Goal: Task Accomplishment & Management: Manage account settings

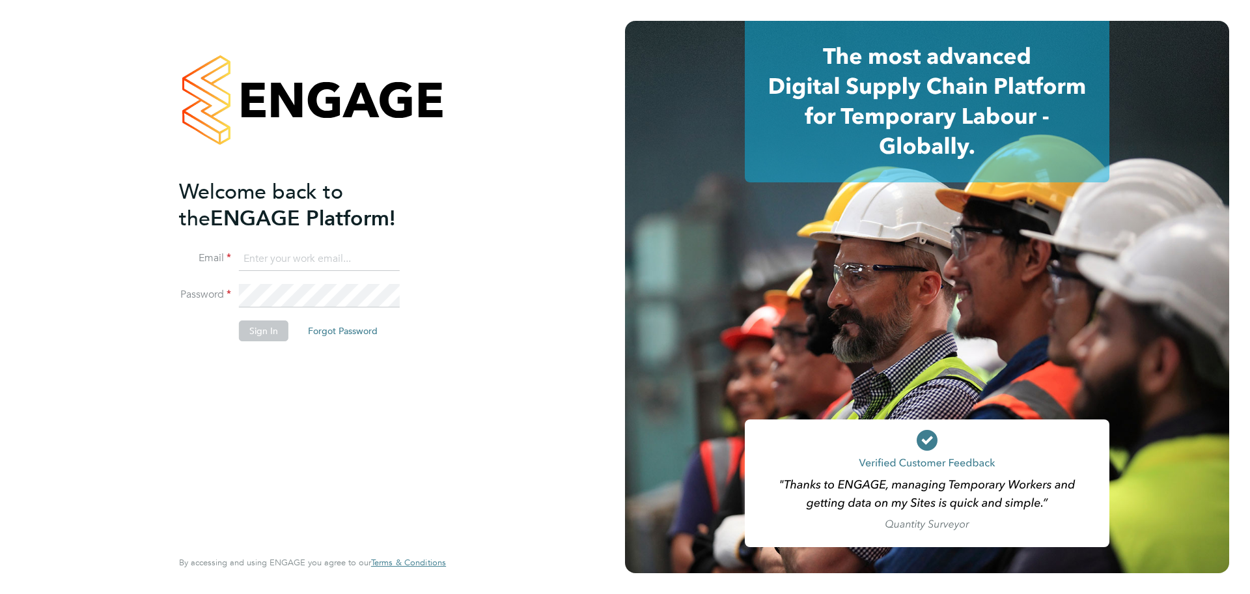
type input "katieh@dannysullivan.co.uk"
click at [277, 326] on button "Sign In" at bounding box center [263, 330] width 49 height 21
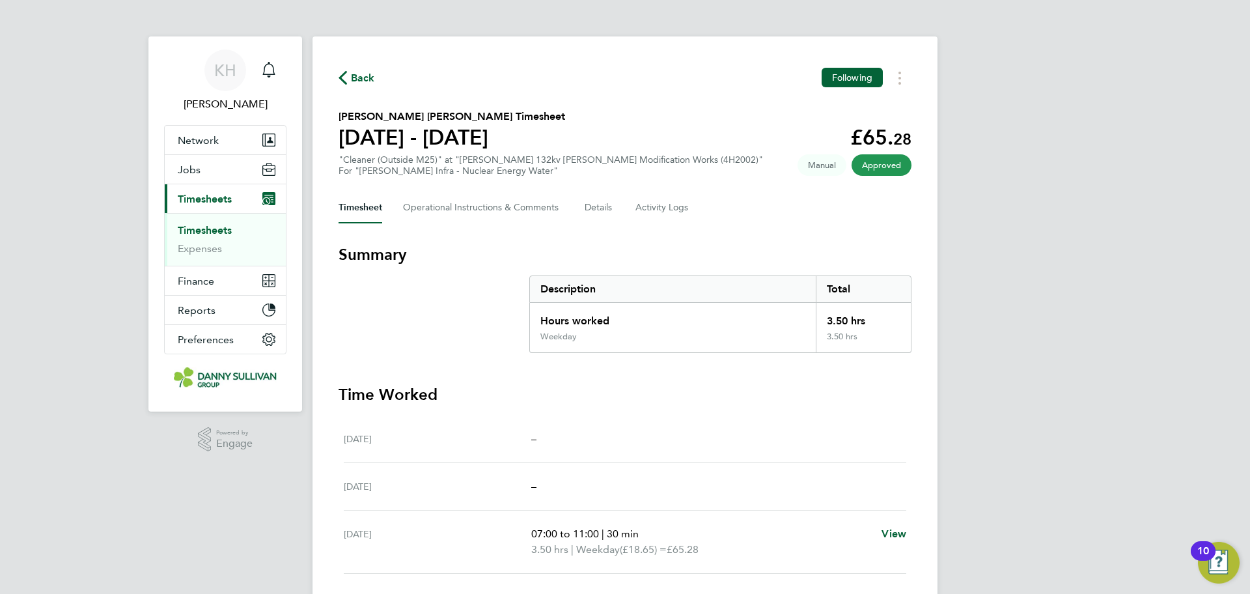
click at [215, 234] on link "Timesheets" at bounding box center [205, 230] width 54 height 12
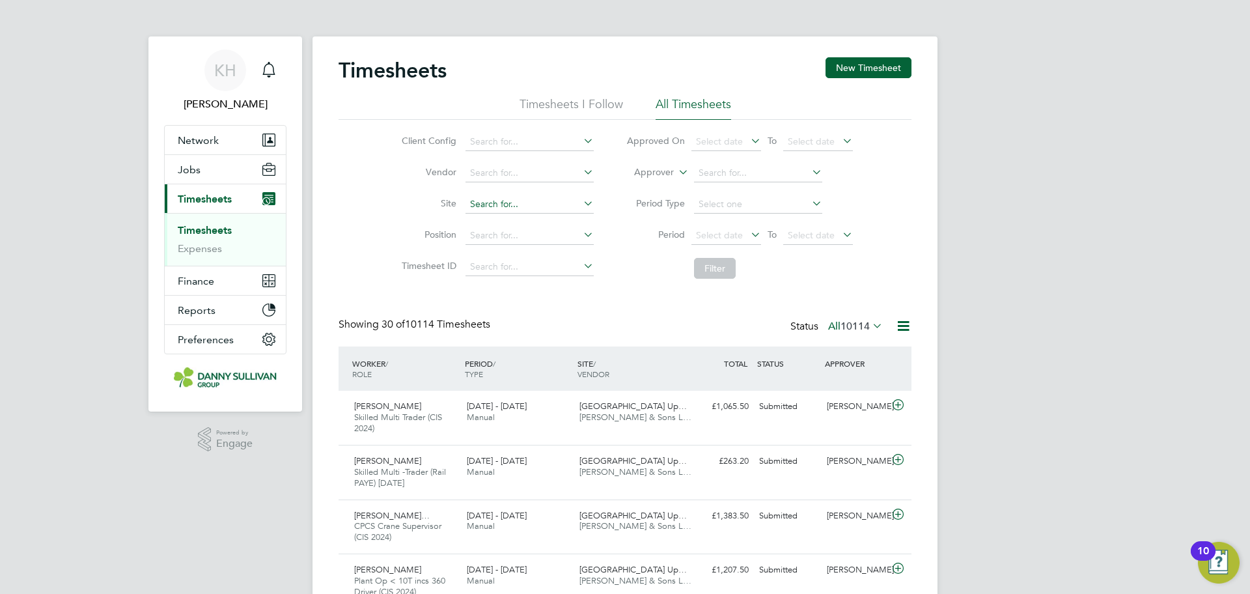
click at [480, 200] on input at bounding box center [529, 204] width 128 height 18
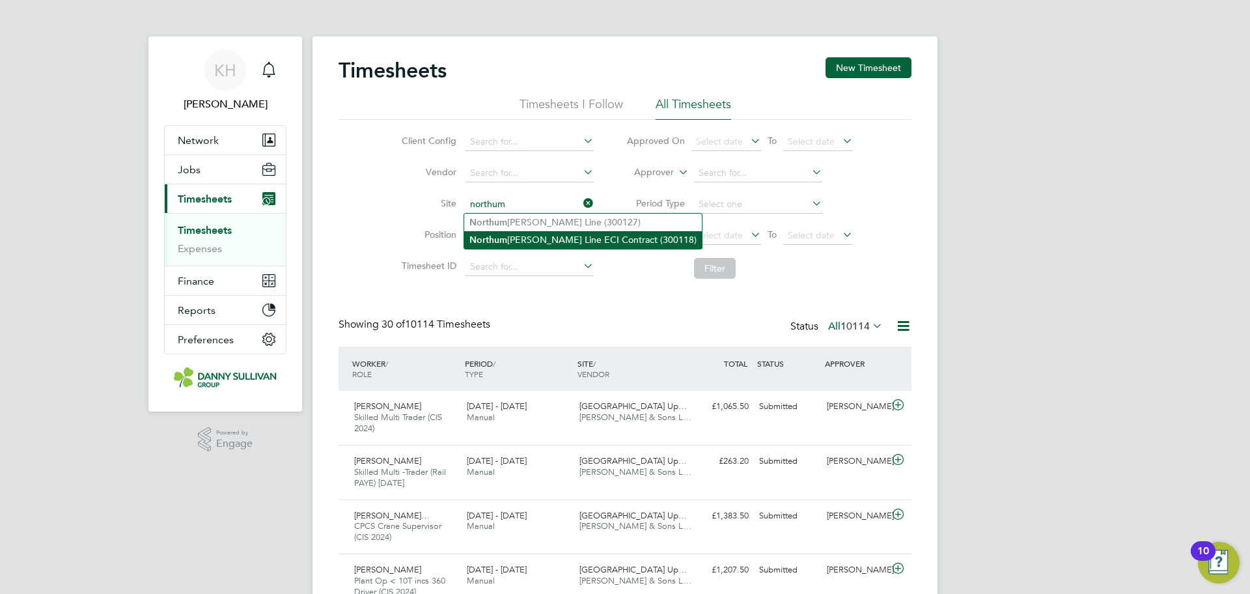
click at [540, 235] on li "Northum berland Line ECI Contract (300118)" at bounding box center [583, 240] width 238 height 18
type input "Northumberland Line ECI Contract (300118)"
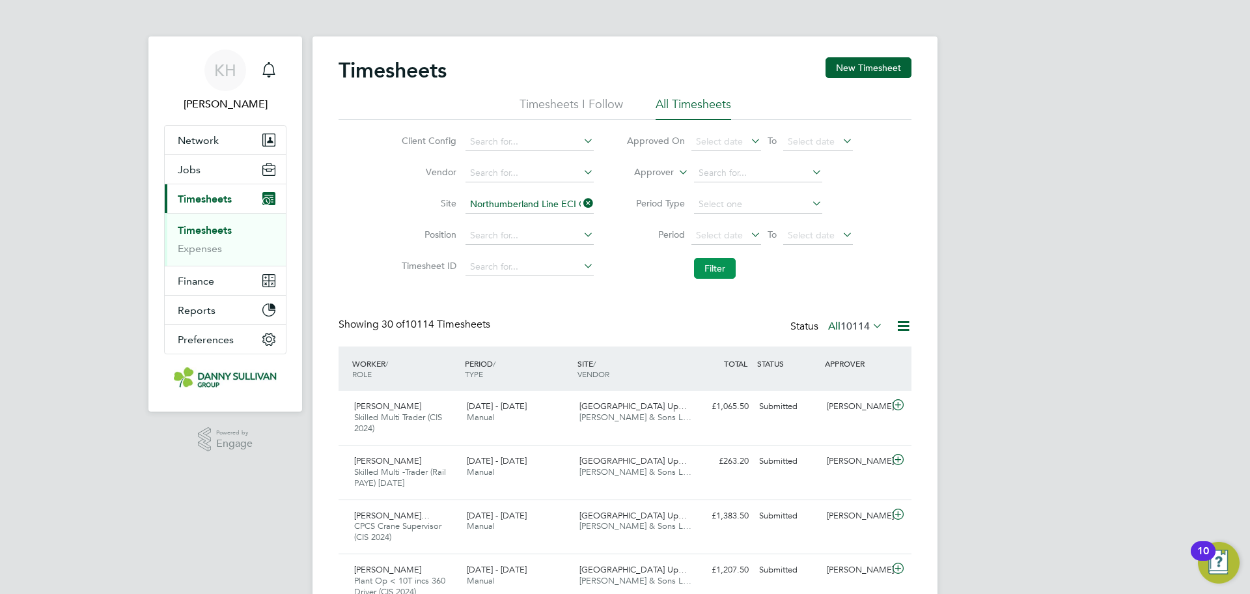
click at [713, 266] on button "Filter" at bounding box center [715, 268] width 42 height 21
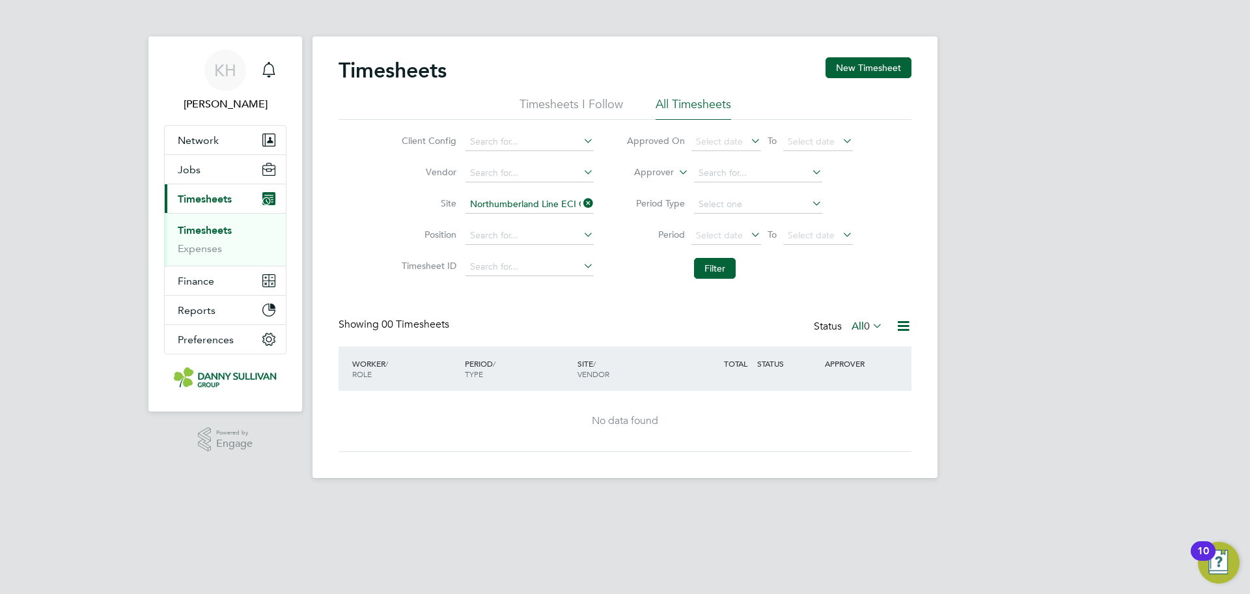
click at [580, 204] on icon at bounding box center [580, 203] width 0 height 18
click at [548, 211] on input at bounding box center [529, 204] width 128 height 18
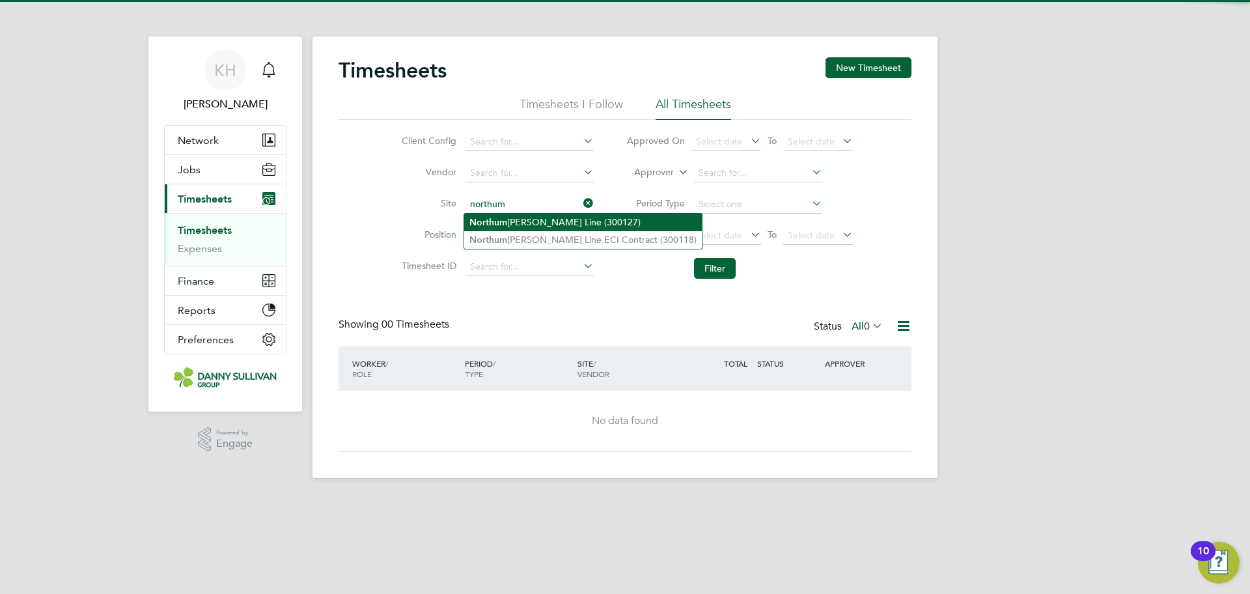
click at [547, 221] on li "Northum berland Line (300127)" at bounding box center [583, 222] width 238 height 18
type input "Northumberland Line (300127)"
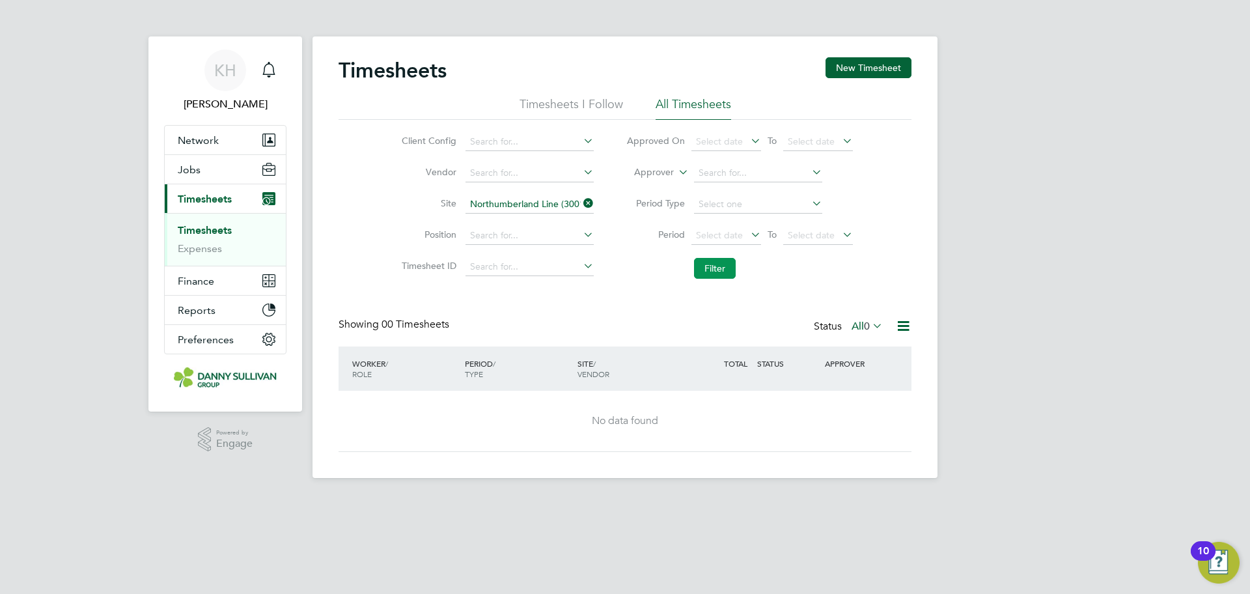
click at [717, 273] on button "Filter" at bounding box center [715, 268] width 42 height 21
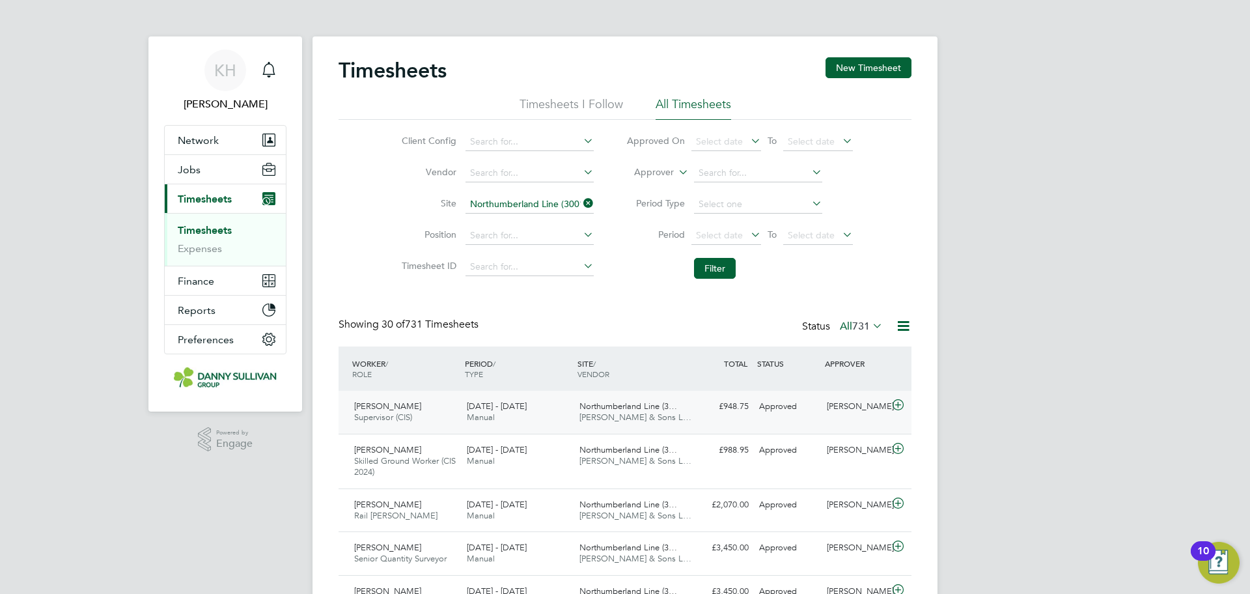
click at [472, 430] on div "Wayne Goodwin Supervisor (CIS) 16 - 22 Aug 2025 16 - 22 Aug 2025 Manual Northum…" at bounding box center [624, 411] width 573 height 43
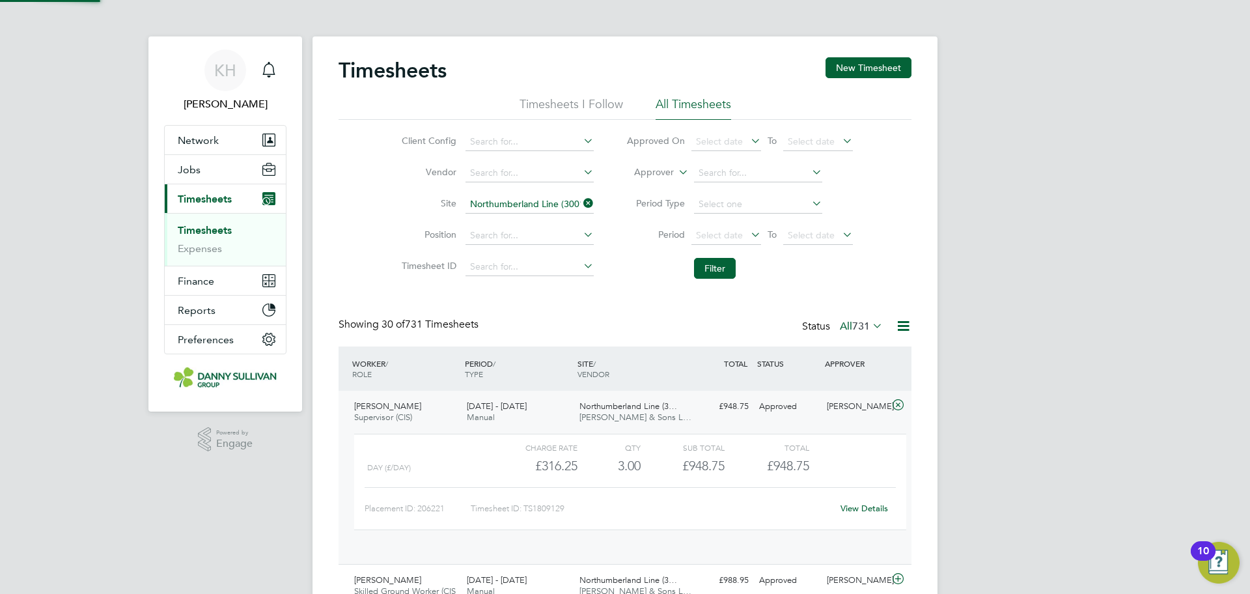
scroll to position [22, 127]
click at [853, 504] on link "View Details" at bounding box center [864, 507] width 48 height 11
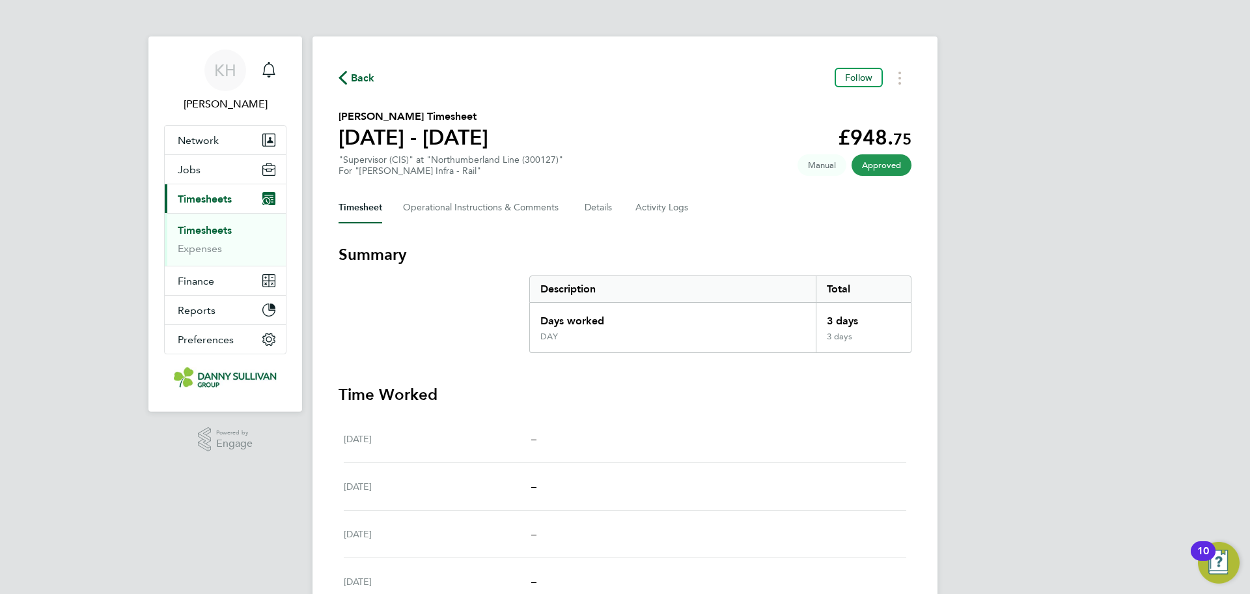
scroll to position [33, 0]
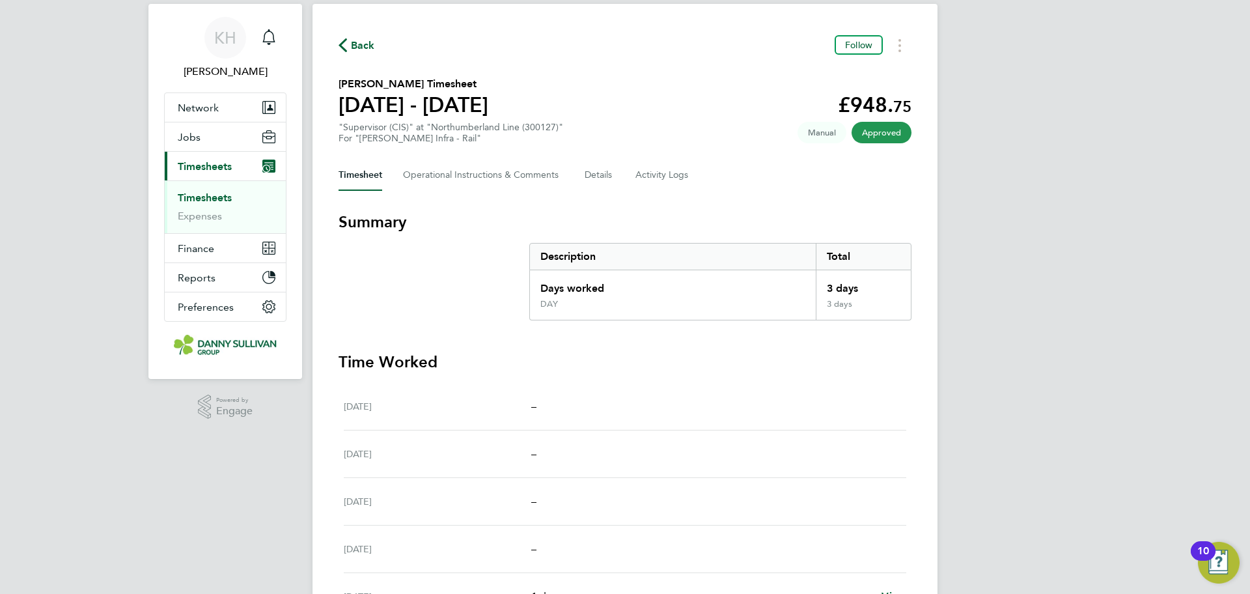
click at [659, 197] on div "Back Follow [PERSON_NAME] Timesheet [DATE] - [DATE] £948. 75 "Supervisor (CIS)"…" at bounding box center [624, 430] width 625 height 852
click at [659, 178] on Logs-tab "Activity Logs" at bounding box center [662, 174] width 55 height 31
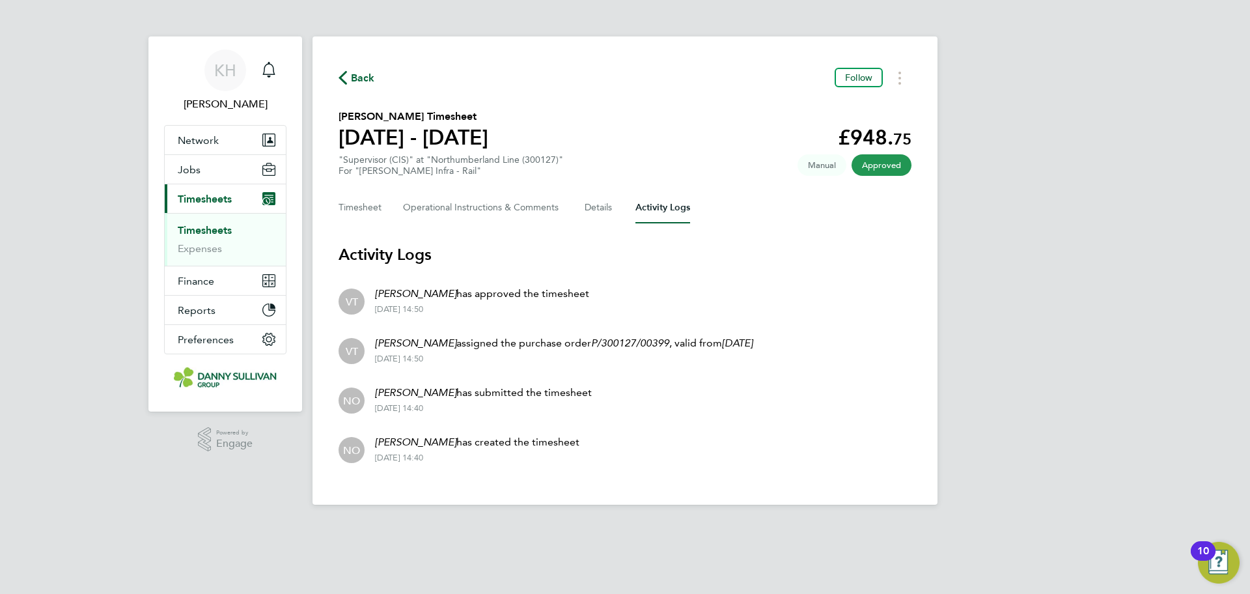
click at [232, 234] on link "Timesheets" at bounding box center [205, 230] width 54 height 12
